Goal: Task Accomplishment & Management: Manage account settings

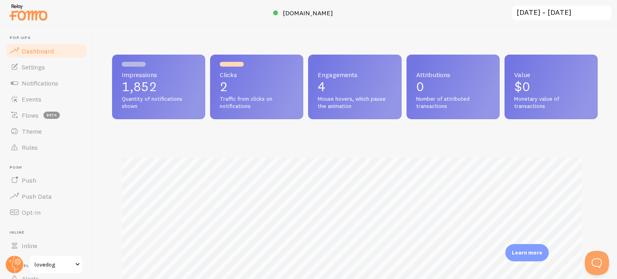
scroll to position [211, 479]
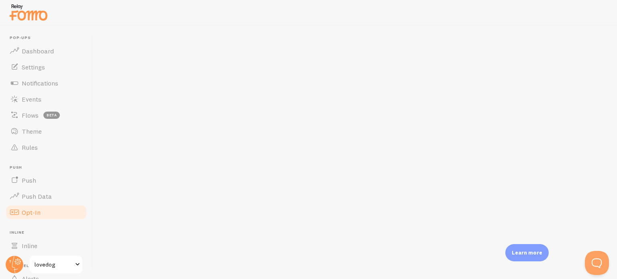
click at [26, 212] on span "Opt-In" at bounding box center [31, 213] width 19 height 8
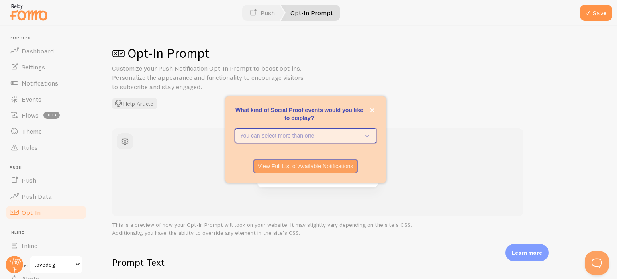
click at [368, 135] on icon "What kind of Social Proof events would you like to display?" at bounding box center [367, 136] width 4 height 2
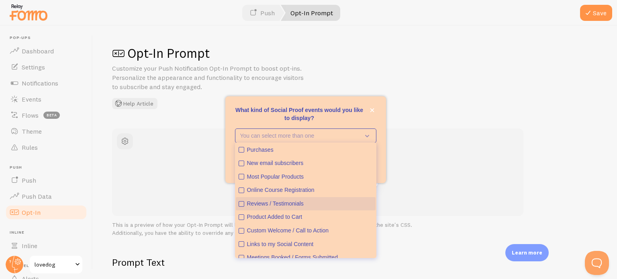
click at [244, 204] on icon "Reviews / Testimonials" at bounding box center [241, 204] width 5 height 5
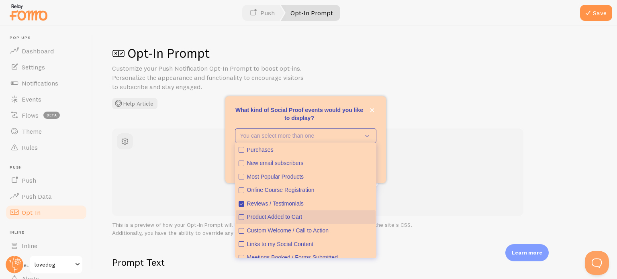
click at [243, 217] on icon "Product Added to Cart" at bounding box center [241, 217] width 5 height 5
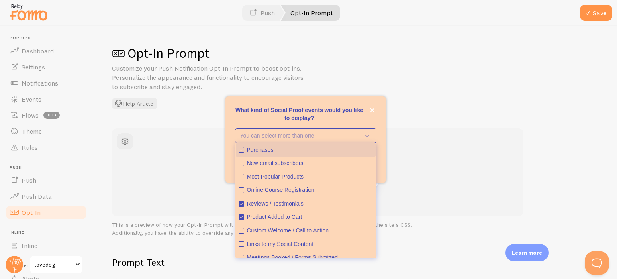
click at [240, 149] on icon "Purchases" at bounding box center [241, 149] width 5 height 5
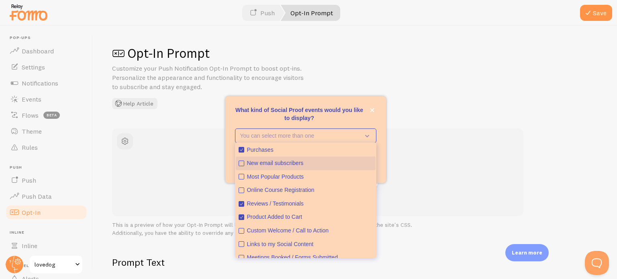
click at [241, 165] on icon "New email subscribers" at bounding box center [241, 163] width 3 height 3
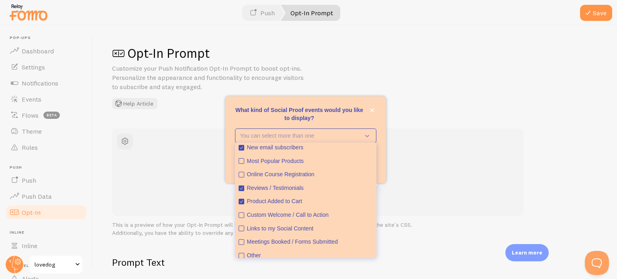
scroll to position [21, 0]
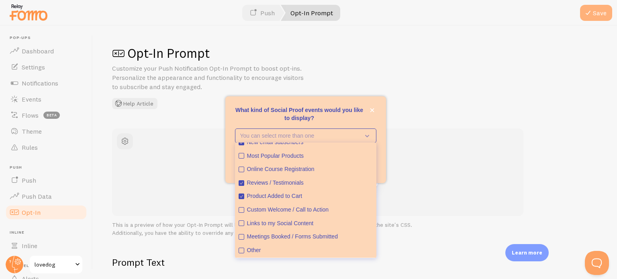
click at [603, 9] on button "Save" at bounding box center [596, 13] width 32 height 16
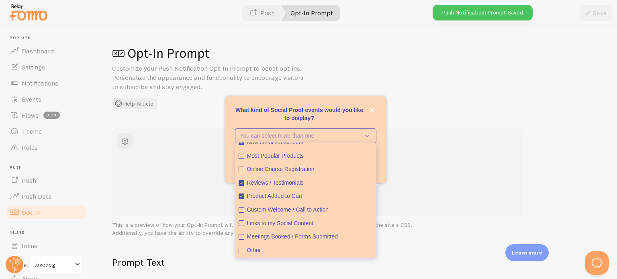
click at [401, 117] on div "Opt-In Prompt Customize your Push Notification Opt-In Prompt to boost opt-ins. …" at bounding box center [355, 153] width 524 height 254
click at [374, 110] on icon "close," at bounding box center [372, 110] width 4 height 4
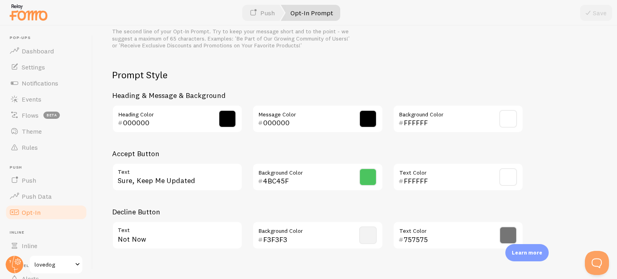
scroll to position [378, 0]
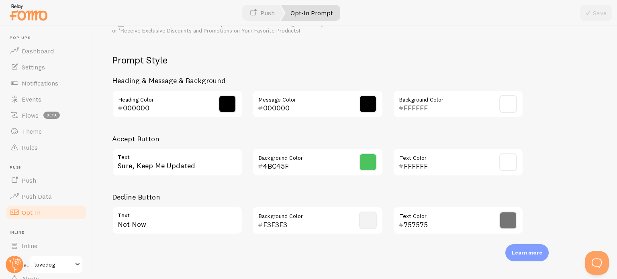
click at [368, 168] on span at bounding box center [368, 163] width 18 height 18
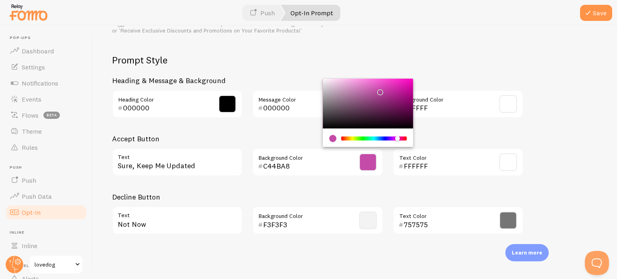
click at [398, 138] on div "Chrome color picker" at bounding box center [374, 139] width 64 height 4
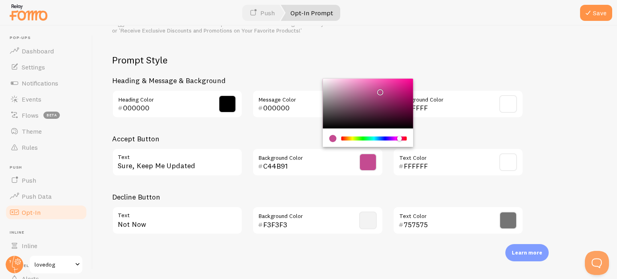
click at [400, 139] on div "Chrome color picker" at bounding box center [399, 138] width 5 height 5
click at [401, 139] on div "Chrome color picker" at bounding box center [401, 138] width 5 height 5
click at [335, 79] on div "Chrome color picker" at bounding box center [368, 104] width 90 height 50
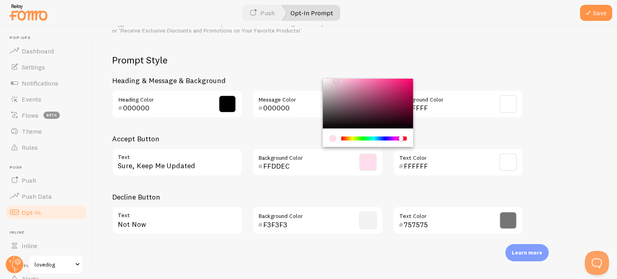
click at [332, 81] on div "Chrome color picker" at bounding box center [368, 104] width 90 height 50
click at [339, 79] on div "Chrome color picker" at bounding box center [368, 104] width 90 height 50
click at [335, 79] on div "Chrome color picker" at bounding box center [368, 104] width 90 height 50
click at [331, 81] on div "Chrome color picker" at bounding box center [368, 104] width 90 height 50
type input "F4DDE7"
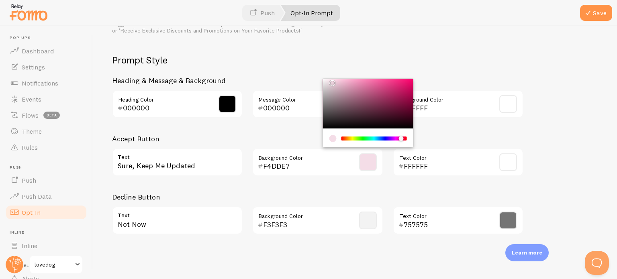
click at [511, 67] on div "Prompt Style Heading & Message & Background 000000 Heading Color 000000 Message…" at bounding box center [317, 147] width 411 height 187
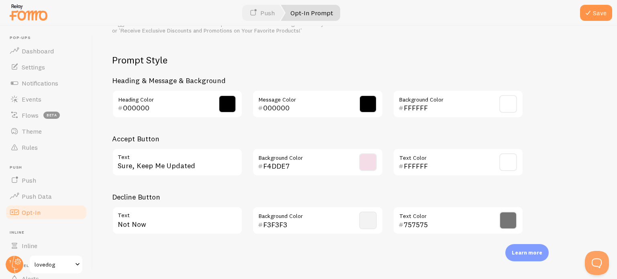
click at [510, 220] on span at bounding box center [509, 221] width 18 height 18
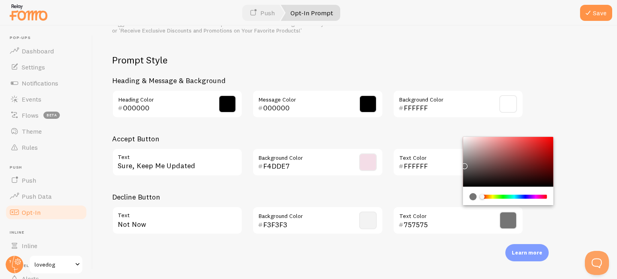
click at [463, 185] on div "Chrome color picker" at bounding box center [508, 162] width 90 height 50
type input "080808"
click at [595, 12] on button "Save" at bounding box center [596, 13] width 32 height 16
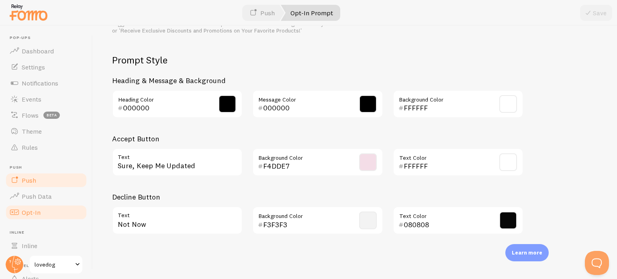
click at [27, 183] on span "Push" at bounding box center [29, 180] width 14 height 8
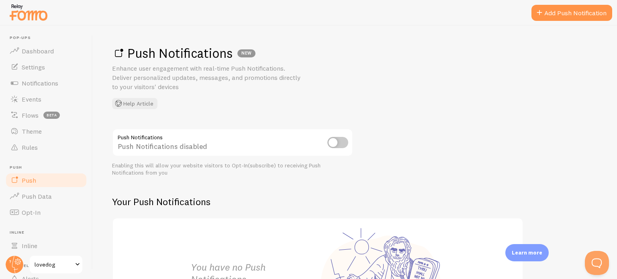
click at [338, 142] on input "checkbox" at bounding box center [338, 142] width 21 height 11
checkbox input "true"
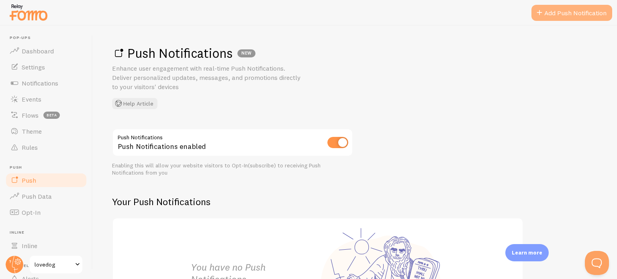
click at [537, 9] on span at bounding box center [540, 13] width 10 height 10
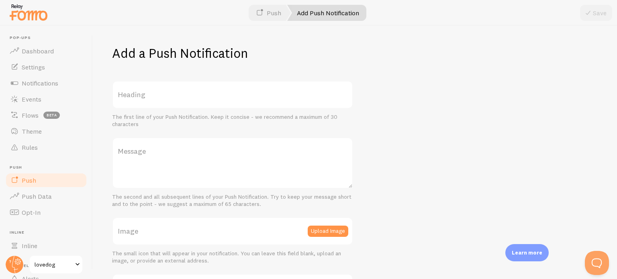
click at [42, 180] on link "Push" at bounding box center [46, 180] width 83 height 16
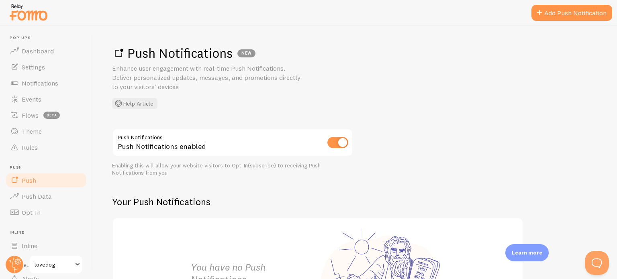
click at [332, 139] on input "checkbox" at bounding box center [338, 142] width 21 height 11
checkbox input "false"
click at [35, 51] on span "Dashboard" at bounding box center [38, 51] width 32 height 8
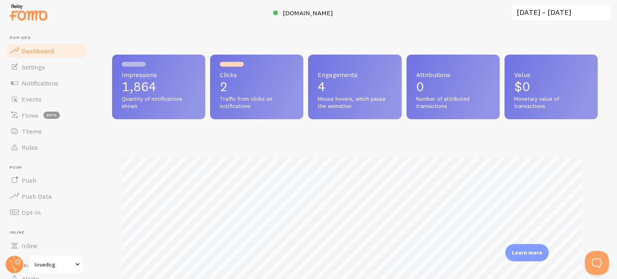
scroll to position [211, 479]
click at [33, 84] on span "Notifications" at bounding box center [40, 83] width 37 height 8
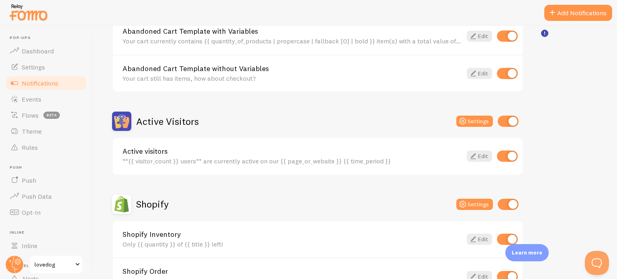
scroll to position [123, 0]
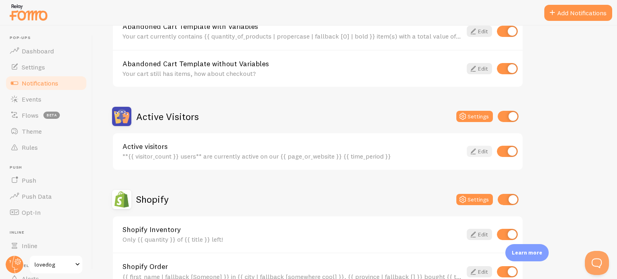
click at [475, 154] on icon at bounding box center [474, 152] width 10 height 10
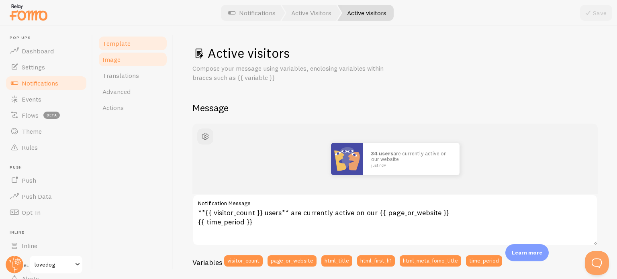
click at [111, 66] on link "Image" at bounding box center [133, 59] width 70 height 16
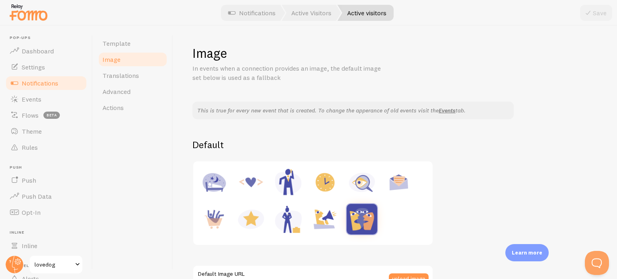
click at [254, 182] on img at bounding box center [251, 182] width 31 height 31
type input "[URL][DOMAIN_NAME]"
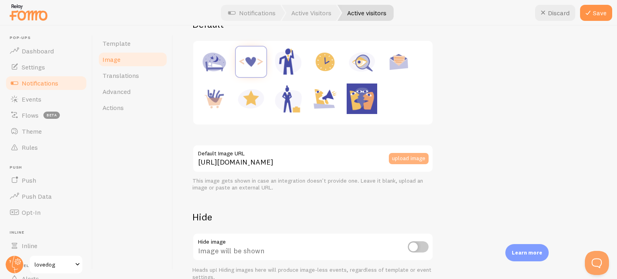
click at [408, 160] on button "upload image" at bounding box center [409, 158] width 40 height 11
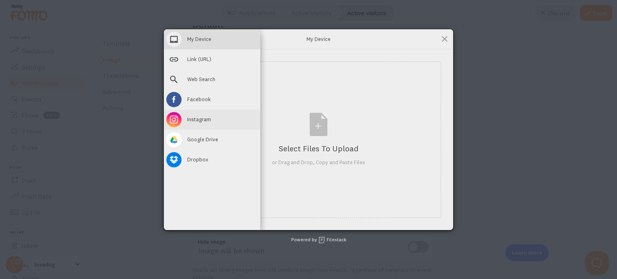
click at [201, 121] on span "Instagram" at bounding box center [199, 119] width 24 height 7
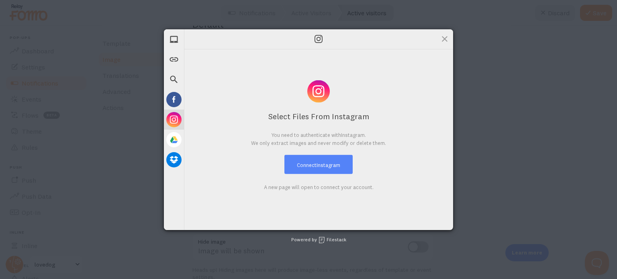
click at [306, 166] on button "Connect Instagram" at bounding box center [319, 164] width 68 height 19
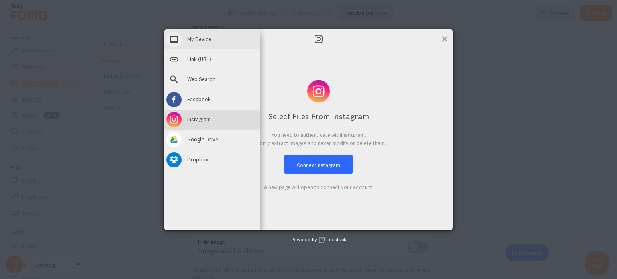
click at [194, 35] on div "My Device" at bounding box center [212, 39] width 96 height 20
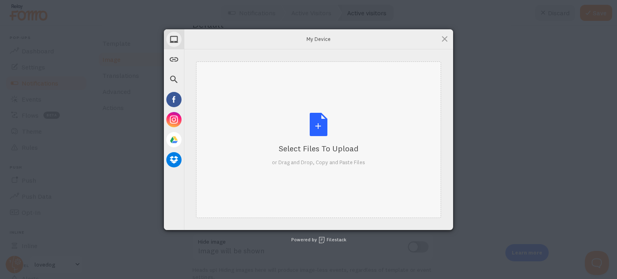
click at [315, 125] on div "Select Files to Upload or Drag and Drop, Copy and Paste Files" at bounding box center [318, 139] width 93 height 53
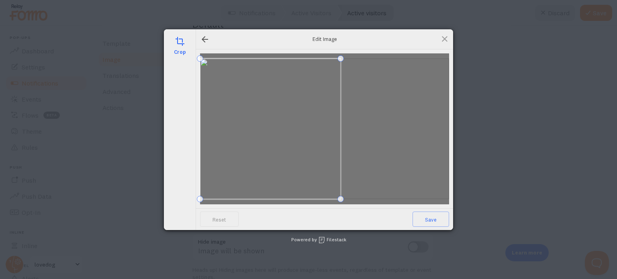
click at [228, 119] on span at bounding box center [270, 128] width 141 height 141
click at [312, 72] on div at bounding box center [264, 134] width 129 height 129
click at [277, 137] on span at bounding box center [266, 134] width 129 height 129
click at [275, 102] on span at bounding box center [267, 130] width 129 height 129
click at [428, 217] on span "Save" at bounding box center [431, 219] width 37 height 15
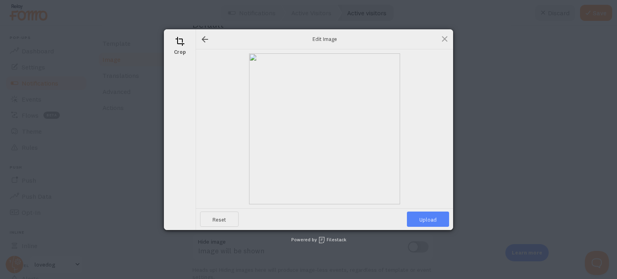
click at [428, 217] on span "Upload" at bounding box center [428, 219] width 42 height 15
type input "[URL][DOMAIN_NAME][DOMAIN_NAME]"
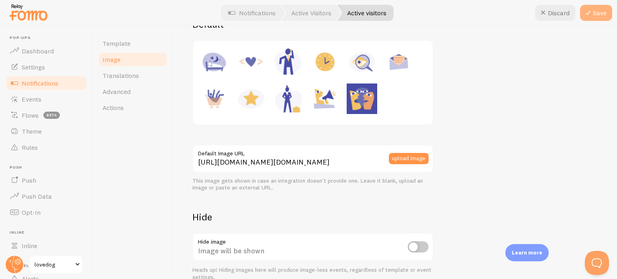
click at [596, 8] on button "Save" at bounding box center [596, 13] width 32 height 16
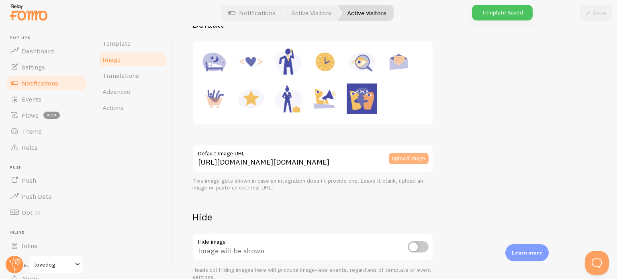
click at [408, 159] on button "upload image" at bounding box center [409, 158] width 40 height 11
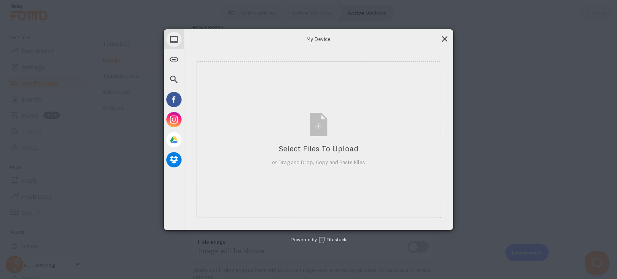
click at [444, 39] on span at bounding box center [444, 39] width 9 height 9
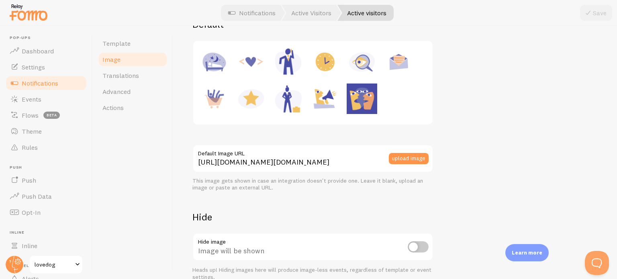
scroll to position [160, 0]
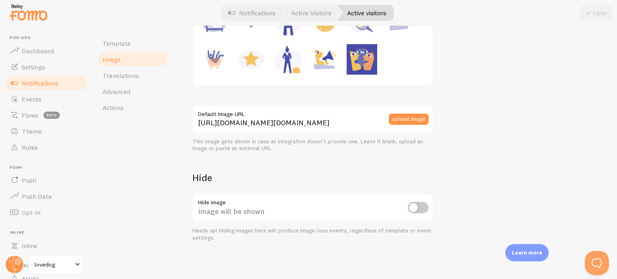
click at [422, 208] on input "checkbox" at bounding box center [418, 207] width 21 height 11
click at [415, 207] on input "checkbox" at bounding box center [418, 207] width 21 height 11
checkbox input "false"
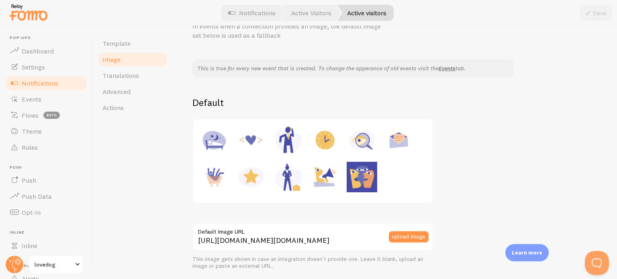
scroll to position [0, 0]
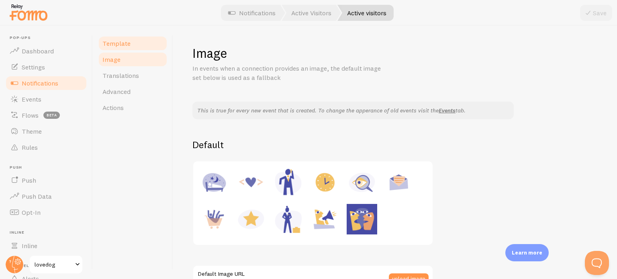
click at [120, 44] on span "Template" at bounding box center [116, 43] width 28 height 8
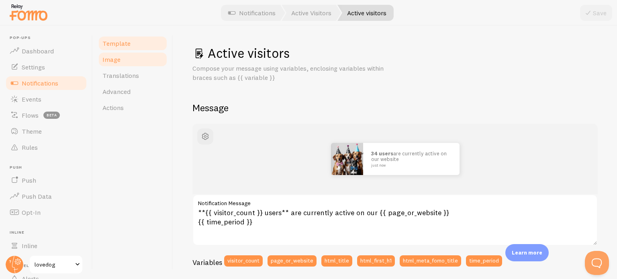
click at [109, 60] on span "Image" at bounding box center [111, 59] width 18 height 8
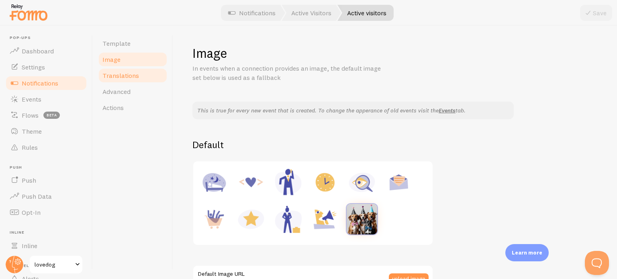
click at [110, 76] on span "Translations" at bounding box center [120, 76] width 37 height 8
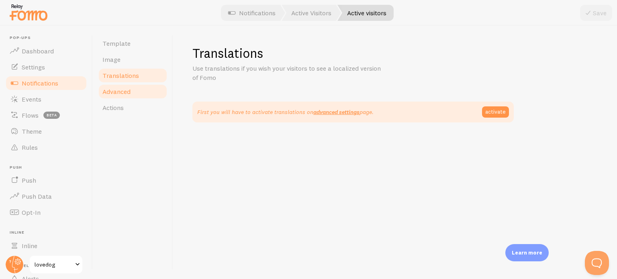
click at [113, 91] on span "Advanced" at bounding box center [116, 92] width 28 height 8
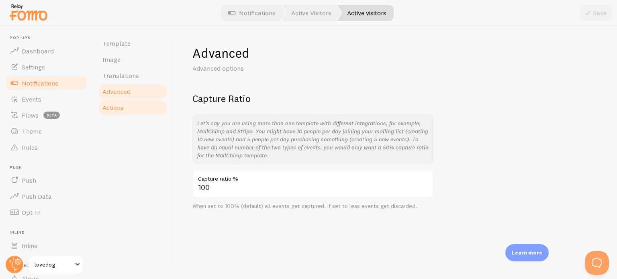
click at [110, 110] on span "Actions" at bounding box center [112, 108] width 21 height 8
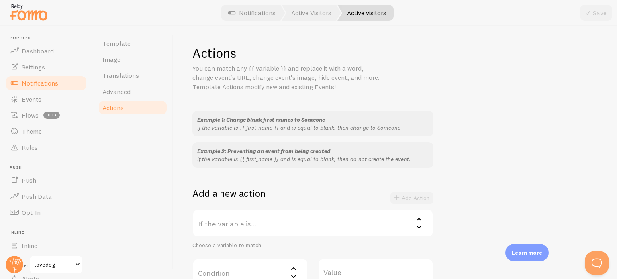
scroll to position [40, 0]
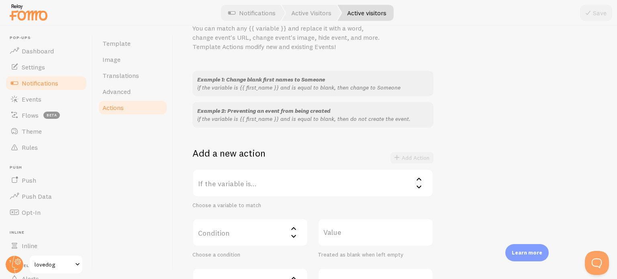
click at [417, 182] on icon at bounding box center [419, 179] width 10 height 10
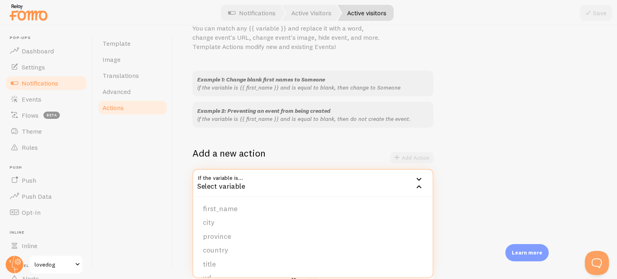
click at [455, 141] on div "Example 1: Change blank first names to Someone if the variable is {{ first_name…" at bounding box center [394, 189] width 405 height 237
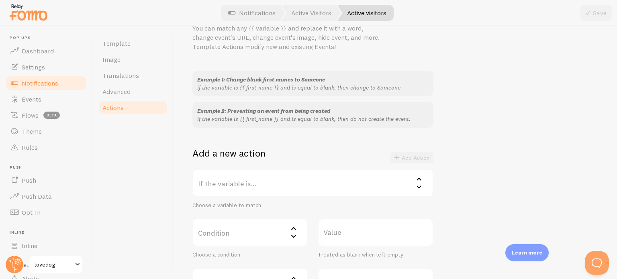
click at [292, 236] on icon at bounding box center [293, 236] width 5 height 3
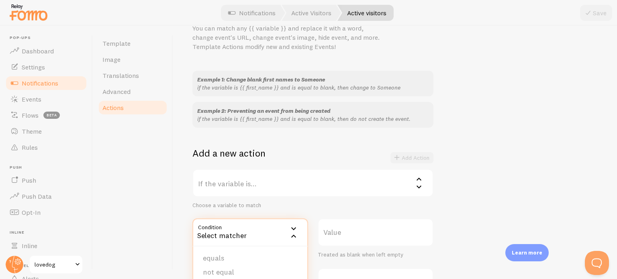
click at [293, 227] on icon at bounding box center [294, 229] width 10 height 10
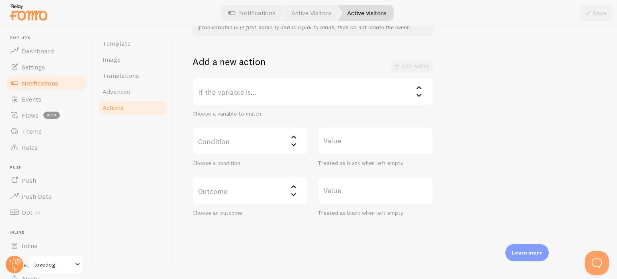
scroll to position [138, 0]
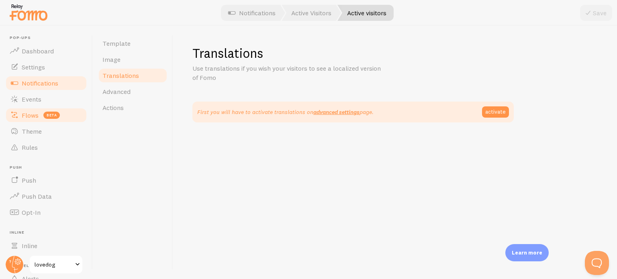
click at [27, 117] on span "Flows" at bounding box center [30, 115] width 17 height 8
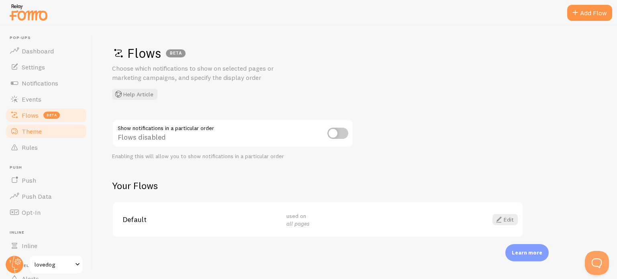
click at [27, 135] on link "Theme" at bounding box center [46, 131] width 83 height 16
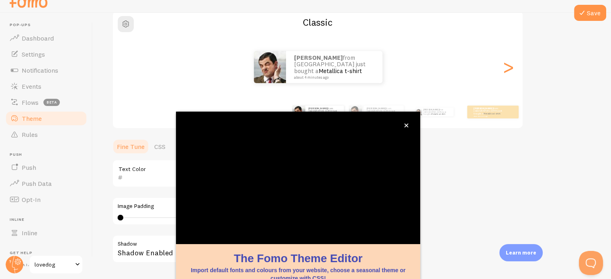
scroll to position [76, 0]
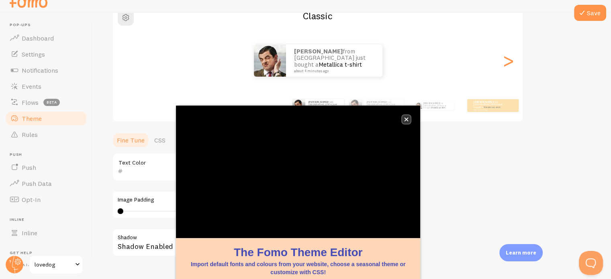
click at [408, 116] on button "close," at bounding box center [406, 119] width 8 height 8
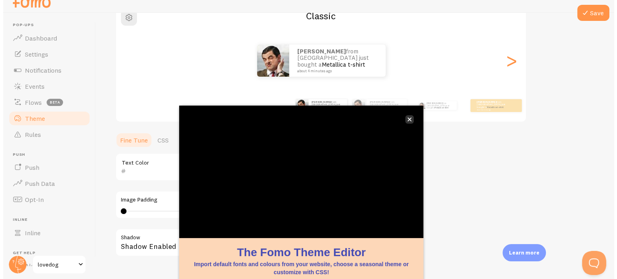
scroll to position [0, 0]
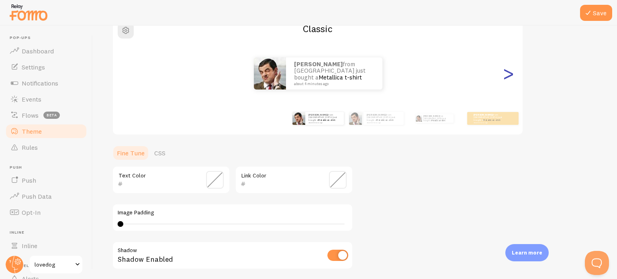
click at [510, 74] on div ">" at bounding box center [509, 74] width 10 height 58
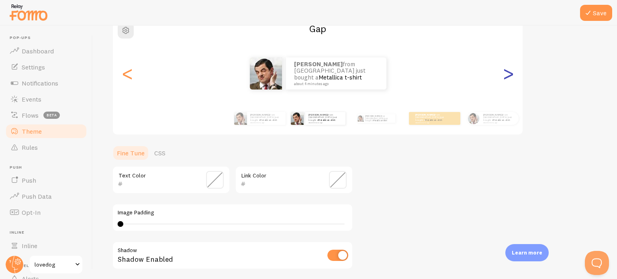
click at [510, 74] on div ">" at bounding box center [509, 74] width 10 height 58
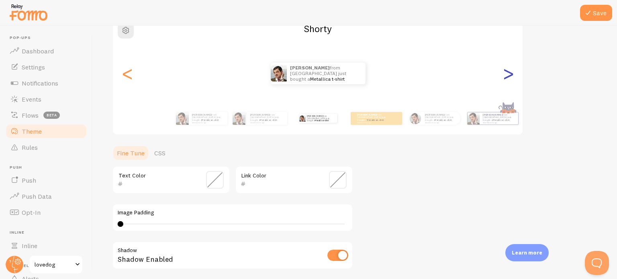
click at [510, 74] on div ">" at bounding box center [509, 74] width 10 height 58
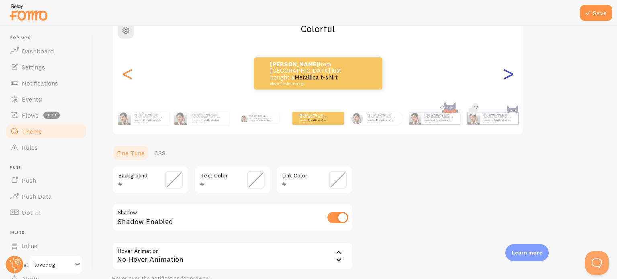
click at [510, 74] on div ">" at bounding box center [509, 74] width 10 height 58
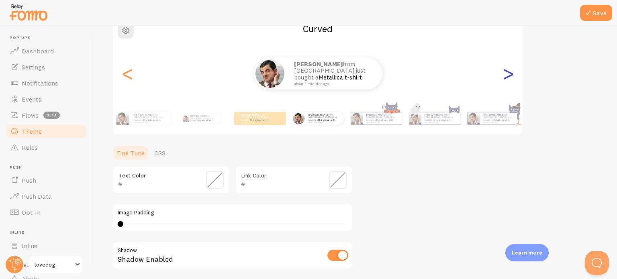
click at [510, 74] on div ">" at bounding box center [509, 74] width 10 height 58
type input "0"
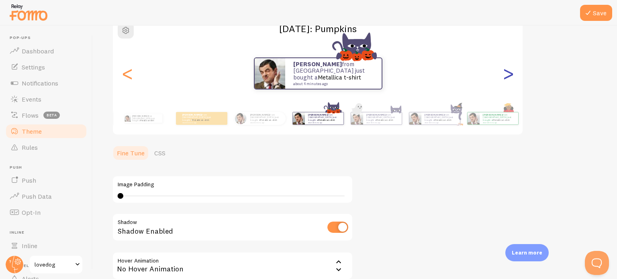
click at [510, 74] on div ">" at bounding box center [509, 74] width 10 height 58
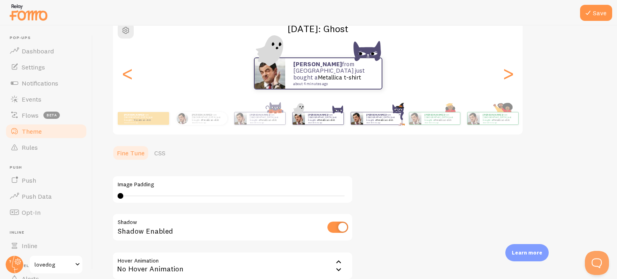
click at [363, 123] on div "[PERSON_NAME] from [GEOGRAPHIC_DATA] just bought a Metallica t-shirt about 4 mi…" at bounding box center [382, 119] width 39 height 12
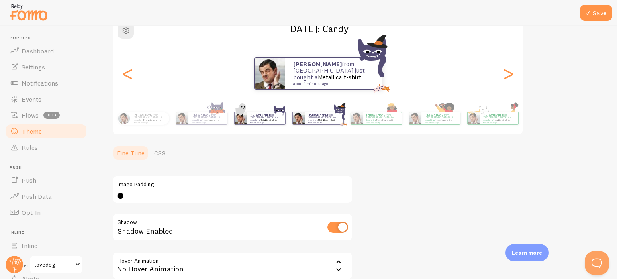
click at [266, 119] on link "Metallica t-shirt" at bounding box center [268, 120] width 17 height 3
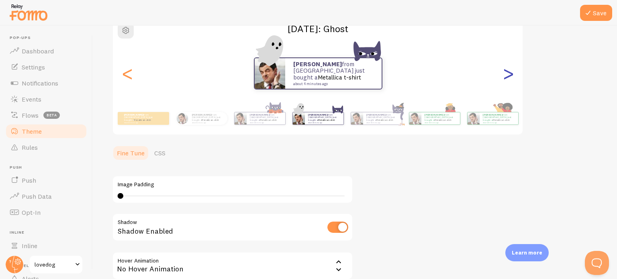
click at [509, 74] on div ">" at bounding box center [509, 74] width 10 height 58
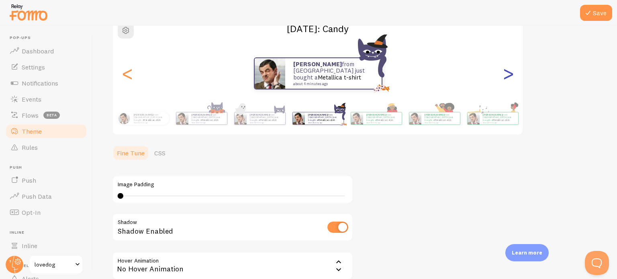
click at [509, 74] on div ">" at bounding box center [509, 74] width 10 height 58
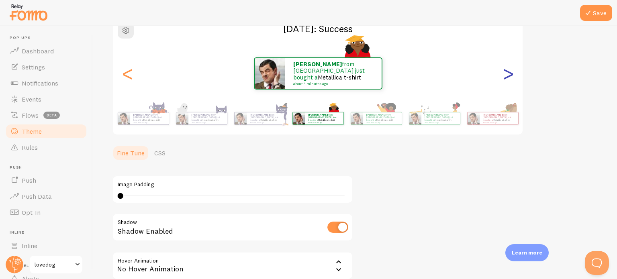
click at [509, 74] on div ">" at bounding box center [509, 74] width 10 height 58
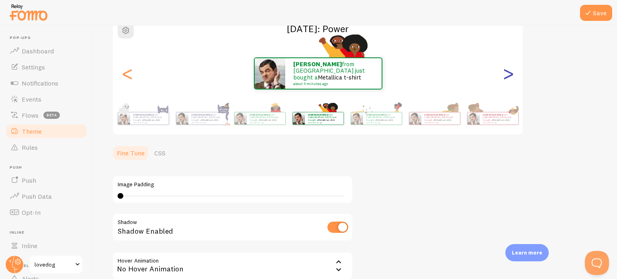
click at [509, 74] on div ">" at bounding box center [509, 74] width 10 height 58
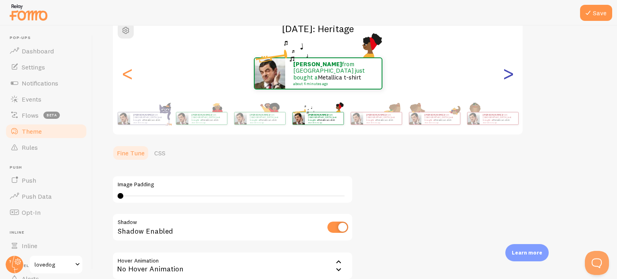
click at [509, 74] on div ">" at bounding box center [509, 74] width 10 height 58
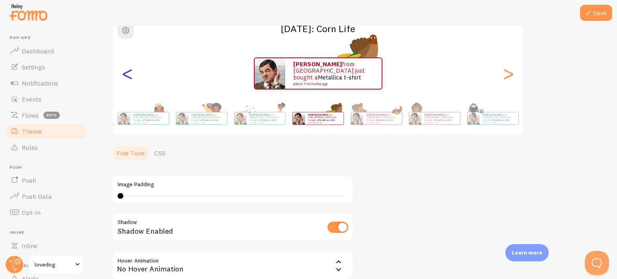
click at [123, 73] on div "<" at bounding box center [128, 74] width 10 height 58
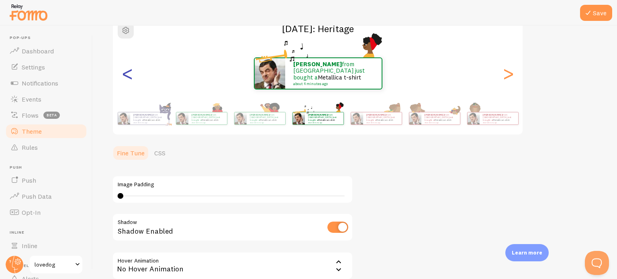
click at [123, 73] on div "<" at bounding box center [128, 74] width 10 height 58
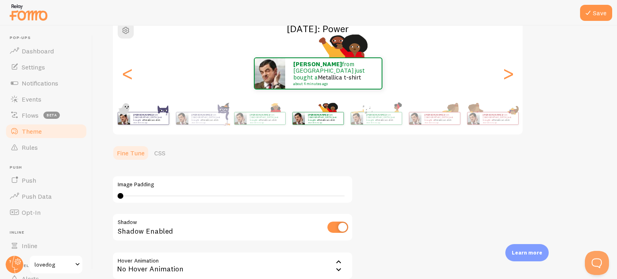
click at [146, 119] on p "[PERSON_NAME] from [GEOGRAPHIC_DATA] just bought a Metallica t-shirt about 4 mi…" at bounding box center [149, 118] width 32 height 10
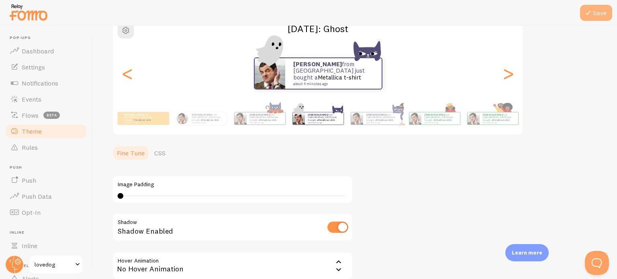
click at [599, 11] on button "Save" at bounding box center [596, 13] width 32 height 16
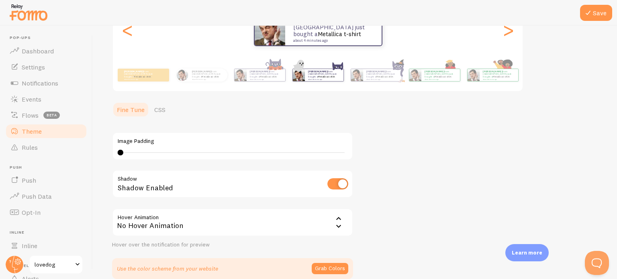
scroll to position [124, 0]
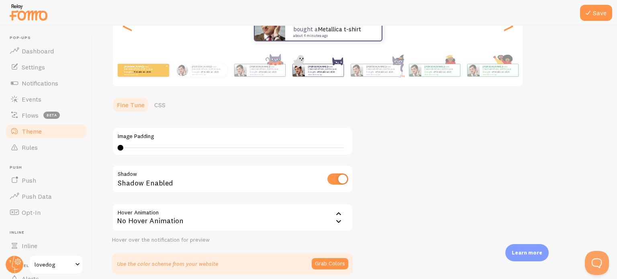
click at [132, 70] on p "[PERSON_NAME] from [GEOGRAPHIC_DATA] just bought a Metallica t-shirt about 4 mi…" at bounding box center [140, 70] width 32 height 10
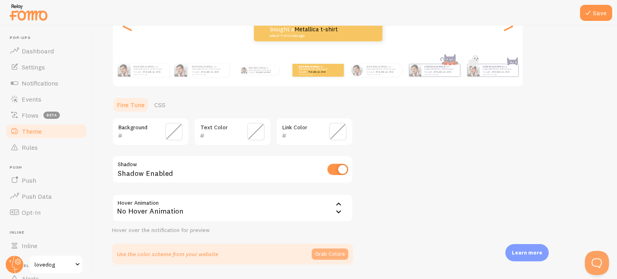
click at [329, 254] on button "Grab Colors" at bounding box center [330, 254] width 37 height 11
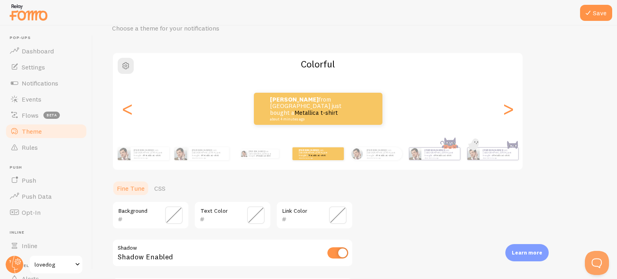
scroll to position [80, 0]
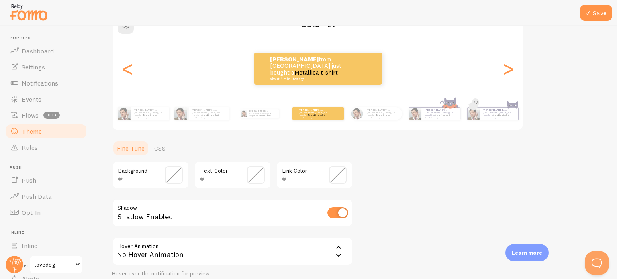
click at [169, 172] on span at bounding box center [174, 175] width 18 height 18
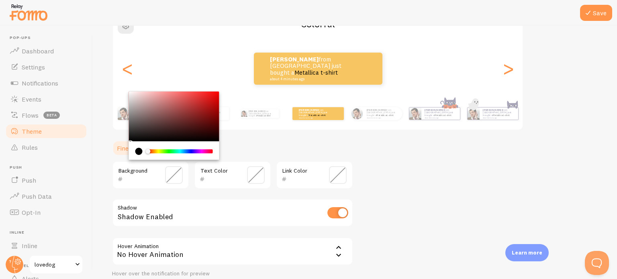
click at [138, 151] on div "current color is #000000" at bounding box center [138, 151] width 7 height 7
click at [257, 196] on div "Background Text Color Link Color Shadow Shadow Enabled Hover Animation none No …" at bounding box center [232, 219] width 241 height 117
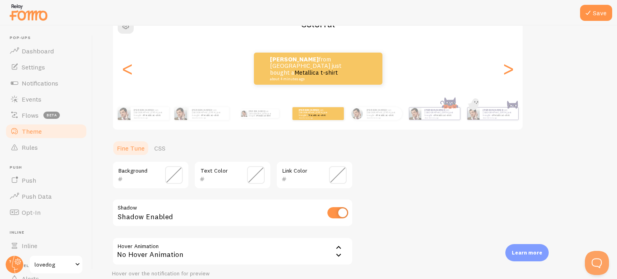
click at [257, 173] on span at bounding box center [256, 175] width 18 height 18
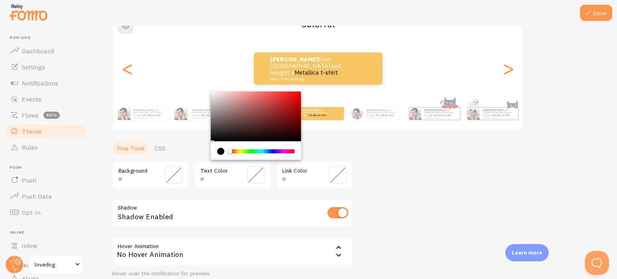
click at [212, 92] on div "Chrome color picker" at bounding box center [256, 117] width 90 height 50
type input "FFFBFB"
click at [237, 183] on input "FFFBFB" at bounding box center [221, 179] width 33 height 10
click at [171, 180] on span at bounding box center [174, 175] width 18 height 18
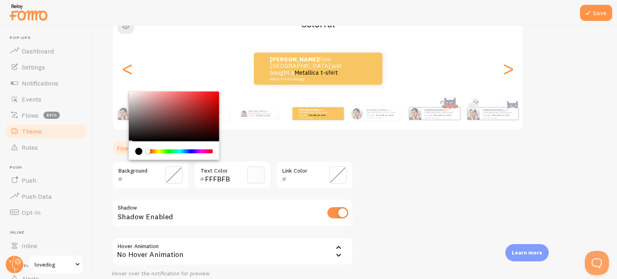
click at [217, 139] on div "Chrome color picker" at bounding box center [174, 117] width 90 height 50
type input "090000"
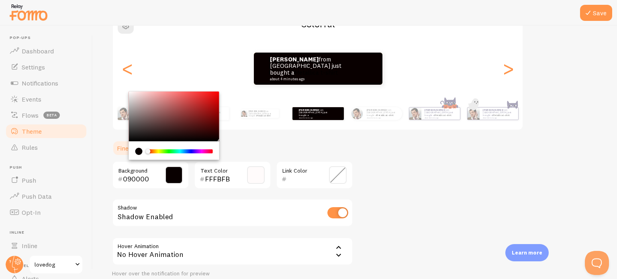
click at [338, 178] on span at bounding box center [338, 175] width 18 height 18
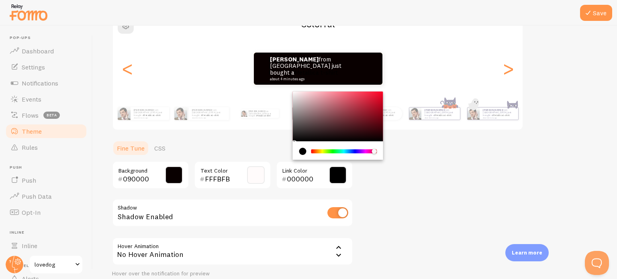
click at [375, 152] on div "Chrome color picker" at bounding box center [344, 151] width 64 height 4
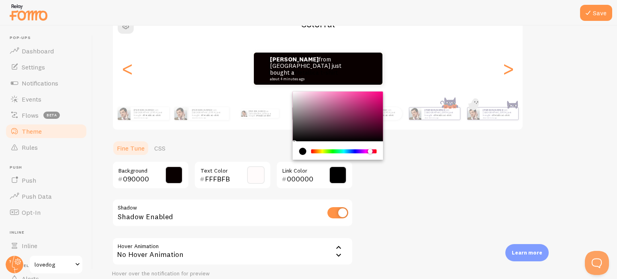
click at [371, 150] on div "Chrome color picker" at bounding box center [344, 151] width 64 height 4
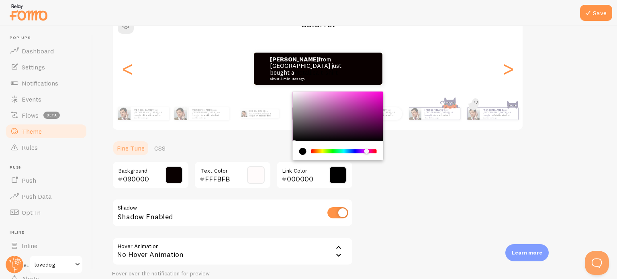
click at [367, 149] on div "Chrome color picker" at bounding box center [344, 151] width 64 height 4
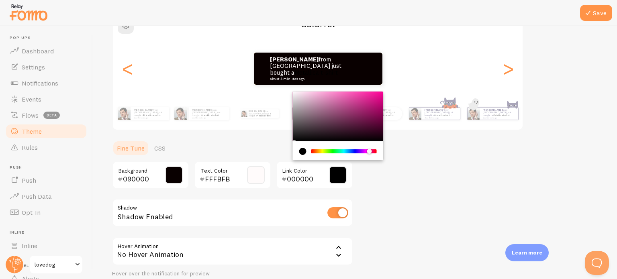
click at [370, 151] on div "Chrome color picker" at bounding box center [372, 151] width 5 height 5
click at [311, 94] on div "Chrome color picker" at bounding box center [338, 117] width 90 height 50
click at [303, 92] on div "Chrome color picker" at bounding box center [338, 117] width 90 height 50
click at [299, 93] on div "Chrome color picker" at bounding box center [338, 117] width 90 height 50
type input "F7E7F1"
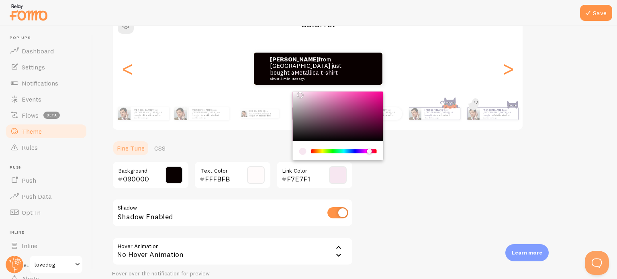
click at [371, 189] on div "Theme Choose a theme for your notifications Colorful [PERSON_NAME] from [GEOGRA…" at bounding box center [355, 135] width 486 height 340
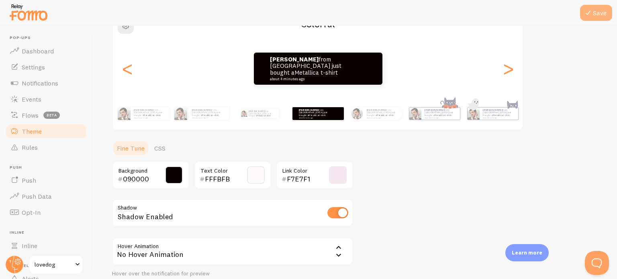
click at [592, 12] on icon at bounding box center [588, 13] width 10 height 10
click at [431, 117] on div "[PERSON_NAME] from [GEOGRAPHIC_DATA] just bought a Metallica t-shirt about 4 mi…" at bounding box center [441, 114] width 39 height 12
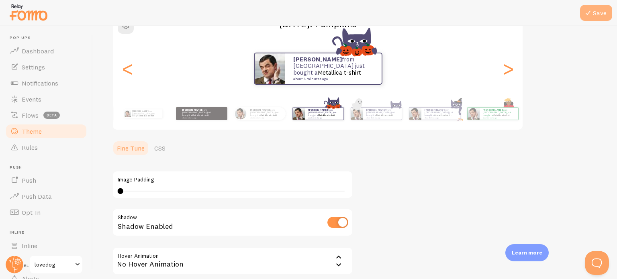
click at [595, 9] on button "Save" at bounding box center [596, 13] width 32 height 16
click at [40, 70] on span "Settings" at bounding box center [33, 67] width 23 height 8
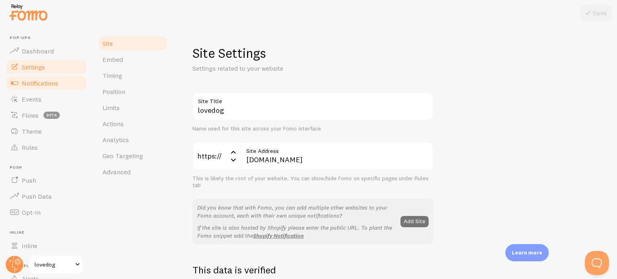
click at [43, 85] on span "Notifications" at bounding box center [40, 83] width 37 height 8
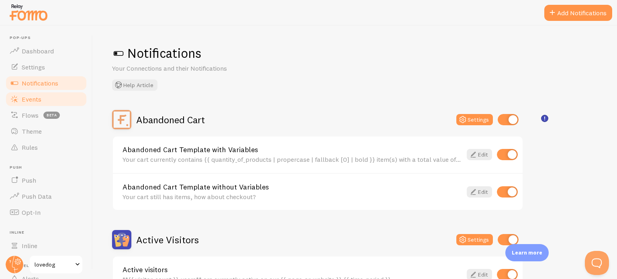
click at [38, 95] on span "Events" at bounding box center [32, 99] width 20 height 8
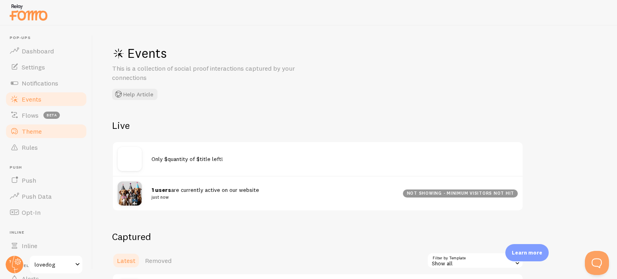
click at [21, 130] on link "Theme" at bounding box center [46, 131] width 83 height 16
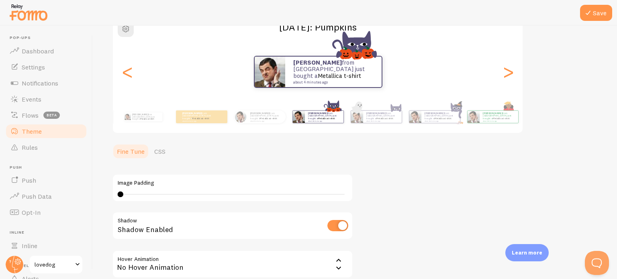
scroll to position [76, 0]
type input "0"
click at [118, 192] on div "0" at bounding box center [233, 195] width 230 height 6
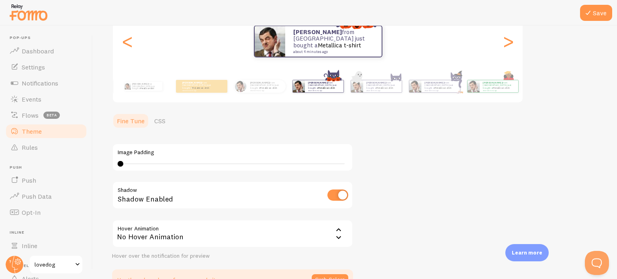
scroll to position [157, 0]
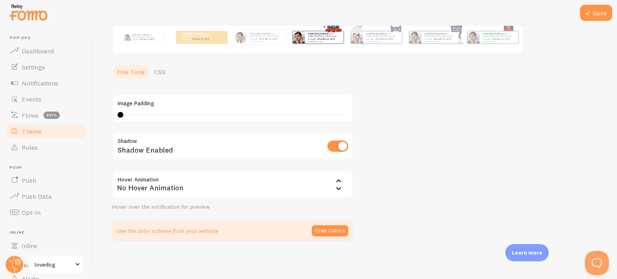
click at [335, 186] on icon at bounding box center [339, 189] width 10 height 10
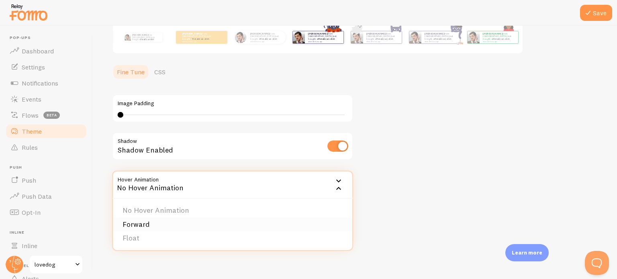
click at [165, 221] on li "Forward" at bounding box center [233, 225] width 240 height 14
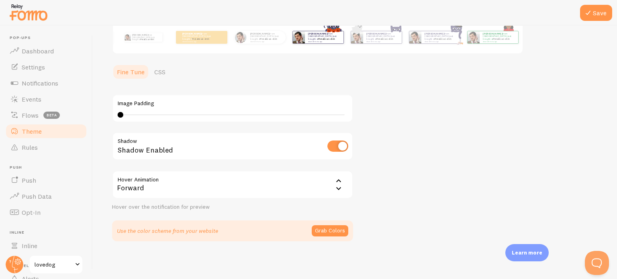
click at [339, 186] on icon at bounding box center [339, 189] width 10 height 10
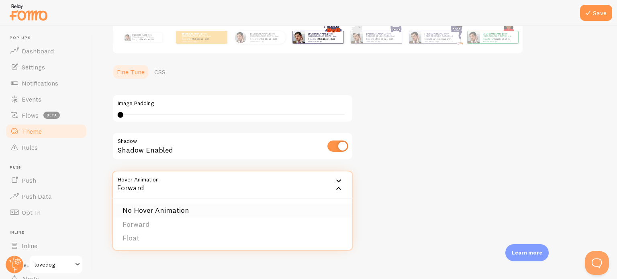
click at [167, 213] on li "No Hover Animation" at bounding box center [233, 211] width 240 height 14
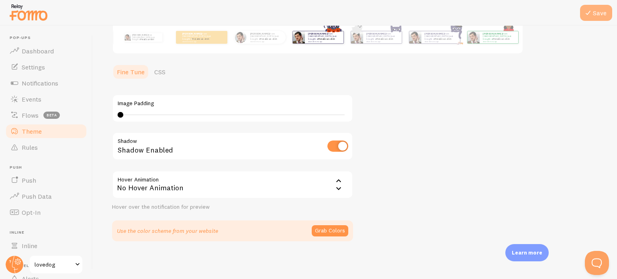
click at [595, 13] on button "Save" at bounding box center [596, 13] width 32 height 16
